Goal: Information Seeking & Learning: Check status

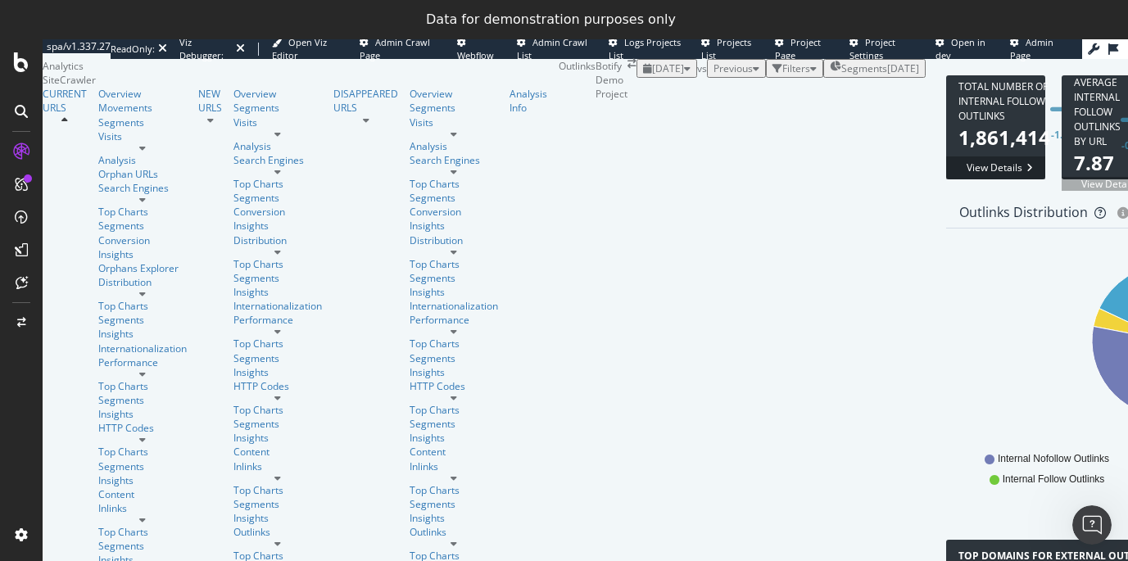
scroll to position [110, 0]
click at [105, 143] on link "Visits" at bounding box center [142, 136] width 88 height 14
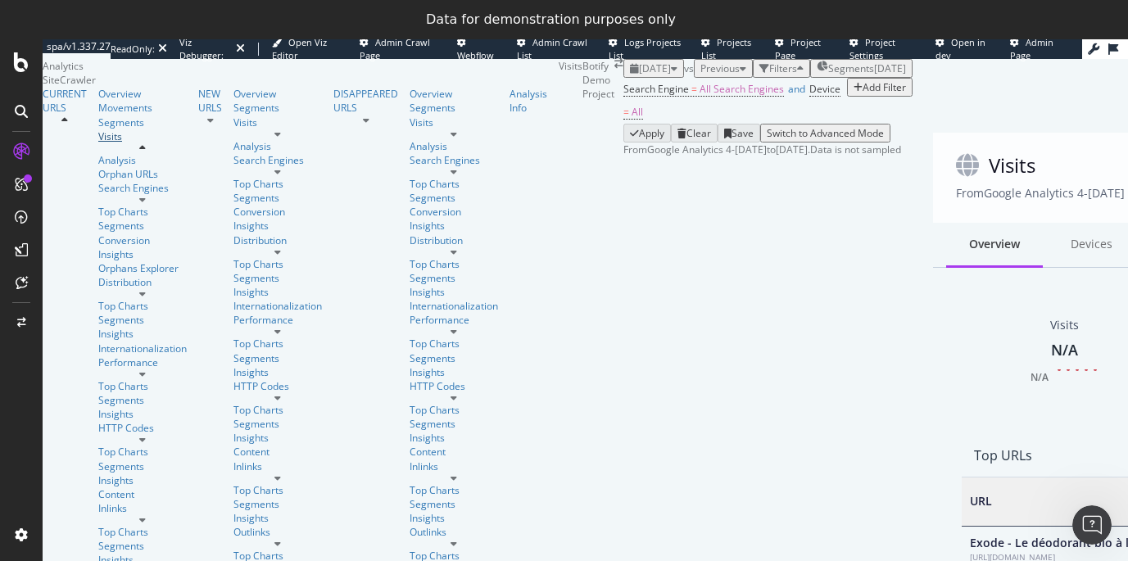
click at [117, 143] on link "Visits" at bounding box center [142, 136] width 88 height 14
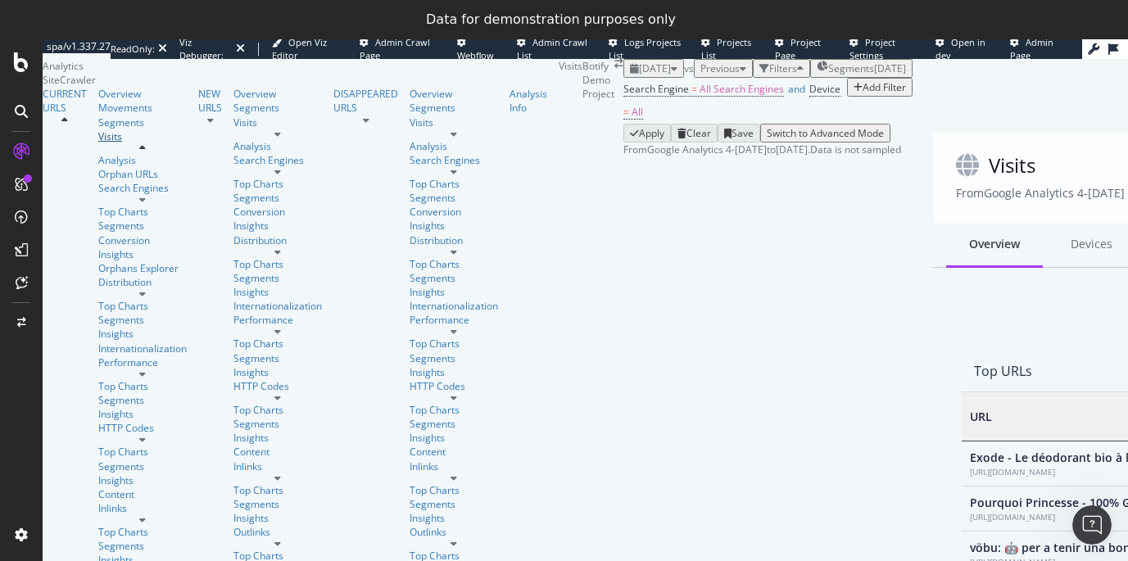
scroll to position [491, 887]
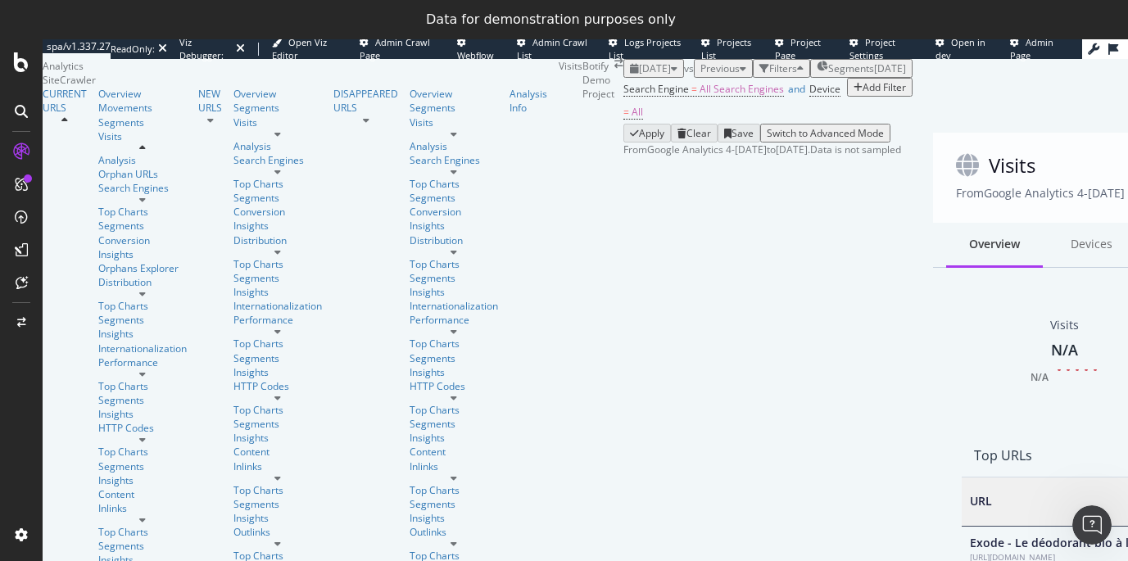
click at [146, 153] on icon at bounding box center [142, 148] width 7 height 10
click at [125, 421] on link "HTTP Codes" at bounding box center [142, 428] width 88 height 14
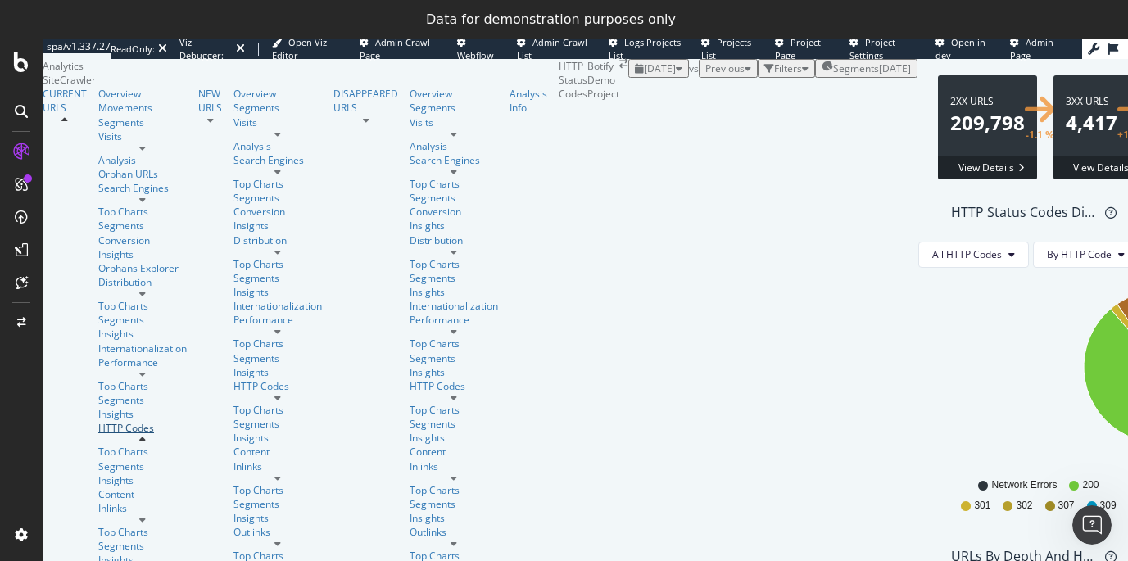
scroll to position [166, 0]
click at [146, 435] on icon at bounding box center [142, 440] width 7 height 10
click at [98, 101] on div "Overview" at bounding box center [142, 94] width 88 height 14
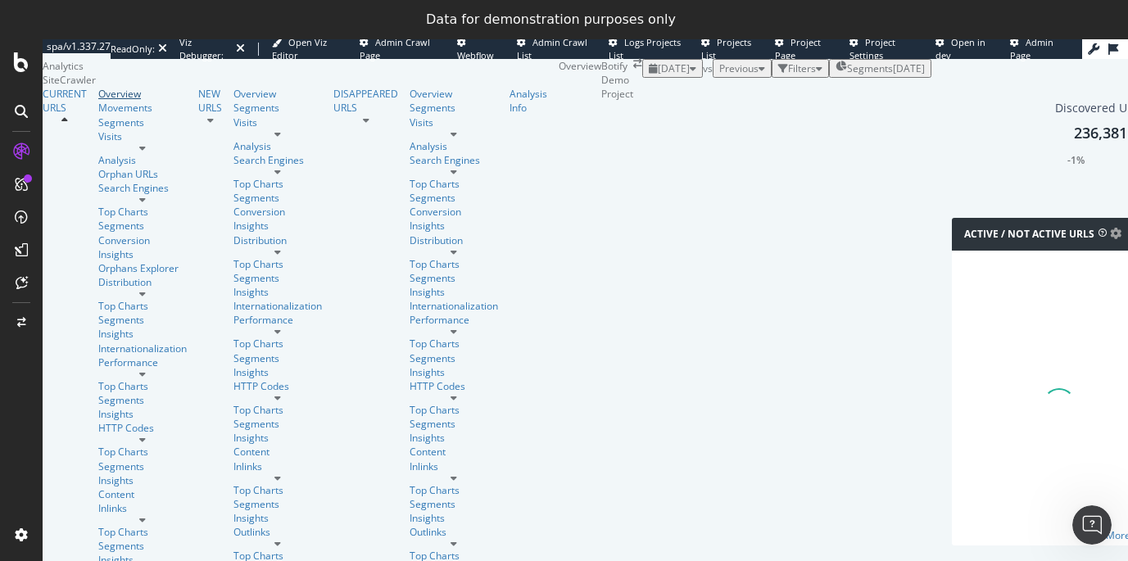
scroll to position [166, 0]
